Goal: Find specific page/section

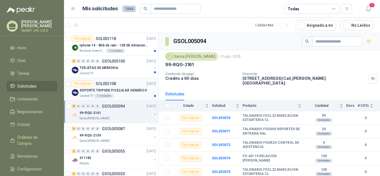
click at [117, 94] on div "Caracol TV 1 Unidades" at bounding box center [118, 96] width 76 height 4
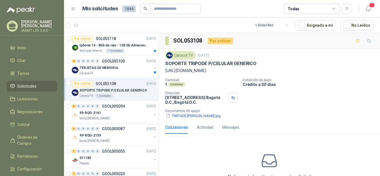
drag, startPoint x: 257, startPoint y: 77, endPoint x: 159, endPoint y: 70, distance: 97.9
click at [159, 70] on div "Caracol TV 22 ago, 2025 SOPORTE TRIPODE P/CELULAR GENERICO https://articulo.mer…" at bounding box center [269, 85] width 221 height 72
copy p "https://articulo.mercadolibre.com.co/MCO-3007606262-soporte-tripode-profesional…"
click at [127, 67] on div "TERJETAS DE MEMORIA" at bounding box center [116, 68] width 72 height 7
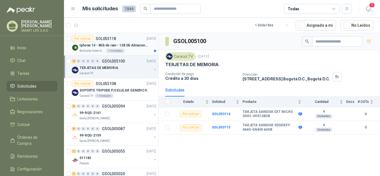
click at [139, 44] on p "Iphone 14 - 8Gb de ram - 128 Gb Almacenamiento" at bounding box center [114, 45] width 69 height 5
